Goal: Task Accomplishment & Management: Manage account settings

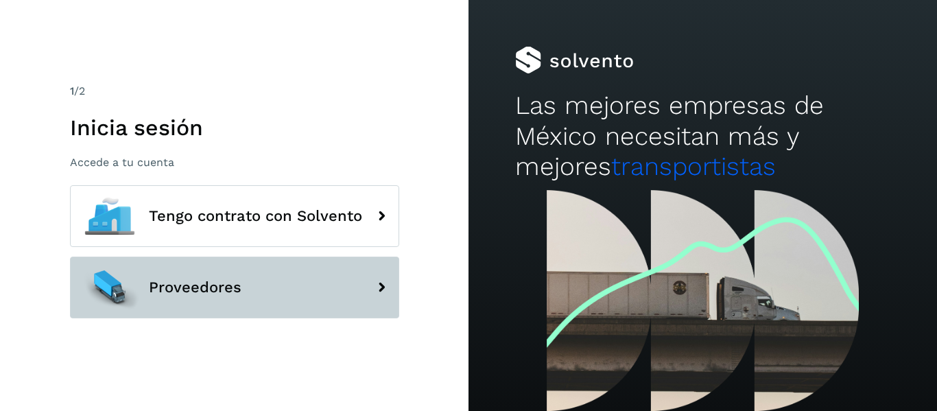
click at [251, 276] on button "Proveedores" at bounding box center [234, 288] width 329 height 62
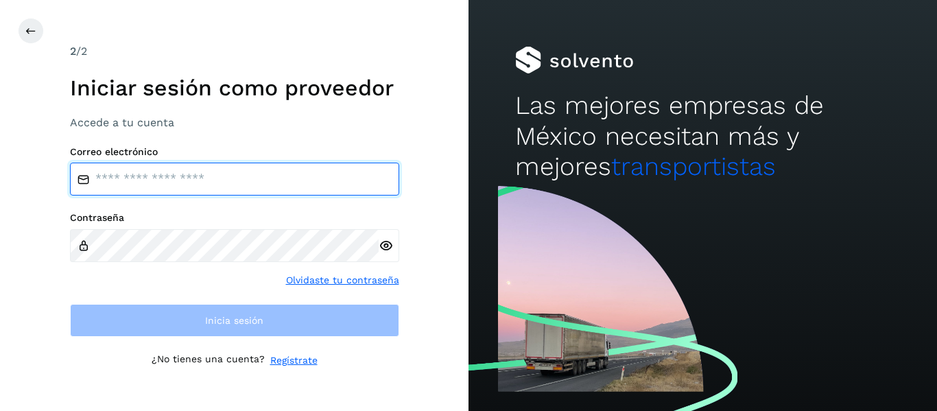
click at [222, 174] on input "email" at bounding box center [234, 179] width 329 height 33
type input "**********"
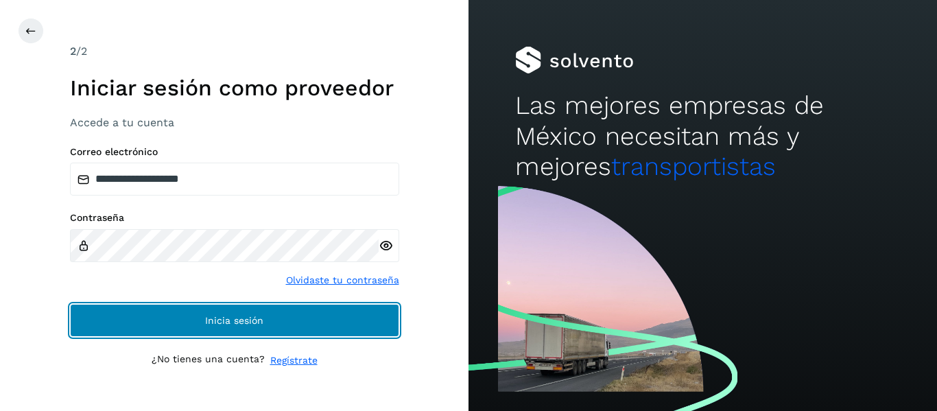
click at [201, 336] on button "Inicia sesión" at bounding box center [234, 320] width 329 height 33
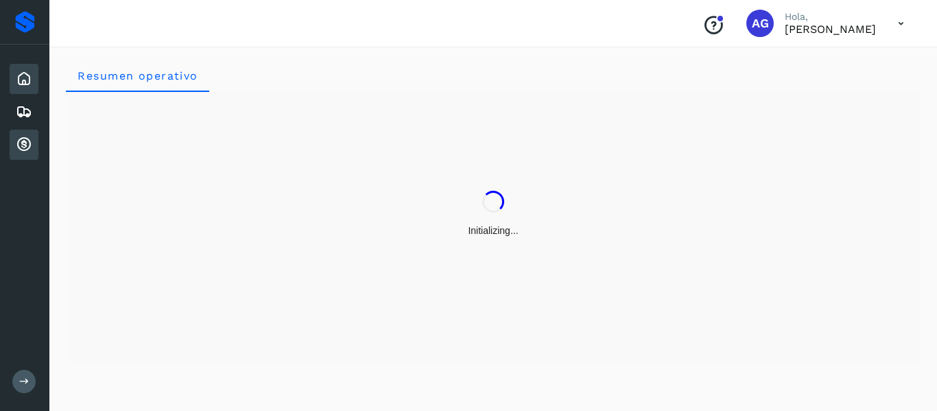
click at [20, 151] on icon at bounding box center [24, 145] width 16 height 16
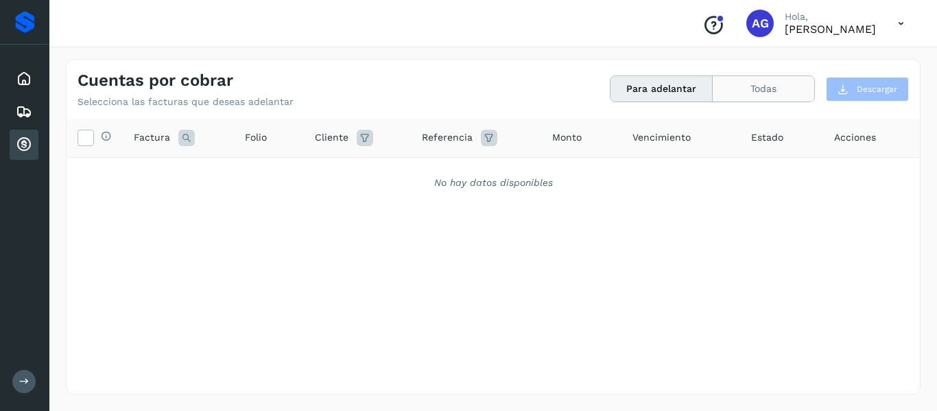
click at [765, 98] on button "Todas" at bounding box center [764, 88] width 102 height 25
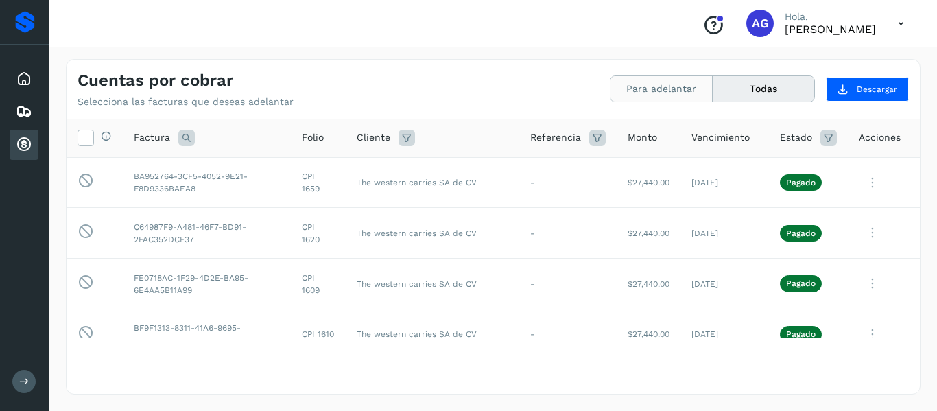
click at [678, 91] on button "Para adelantar" at bounding box center [661, 88] width 102 height 25
